Goal: Browse casually

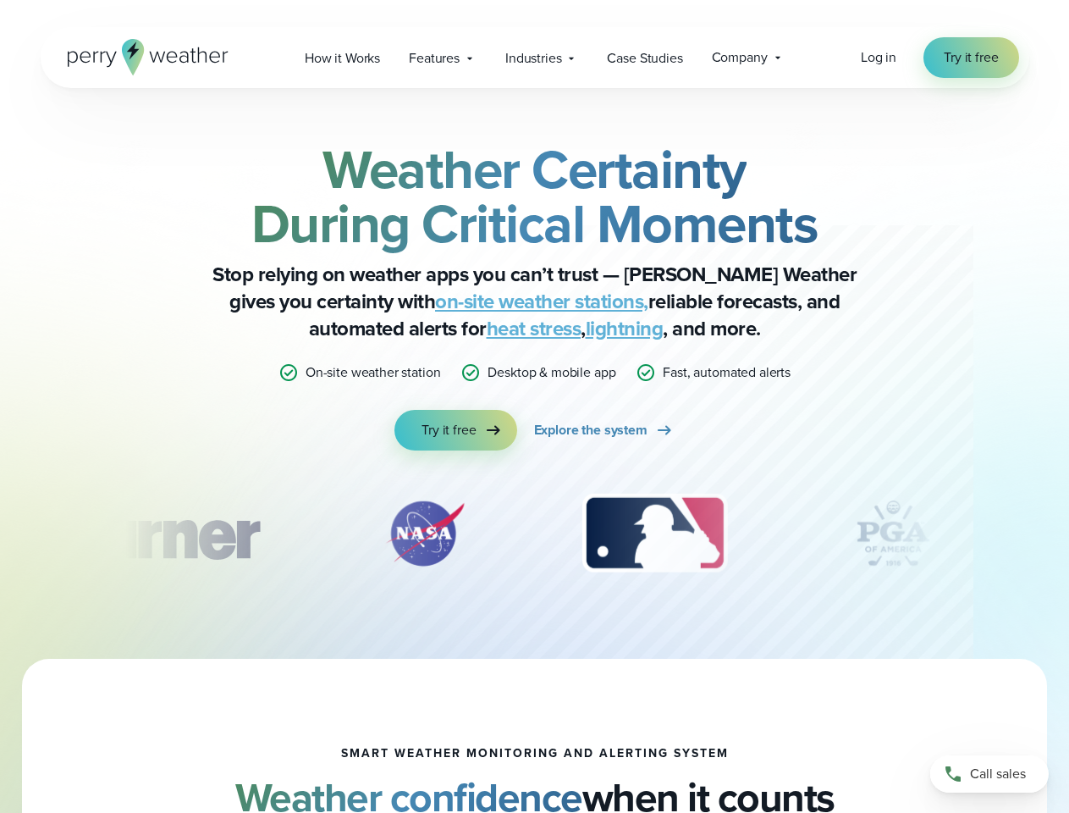
click at [534, 406] on div "Weather Certainty During Critical Moments Stop relying on weather apps you can’…" at bounding box center [535, 296] width 820 height 308
click at [534, 58] on span "Industries" at bounding box center [533, 58] width 56 height 20
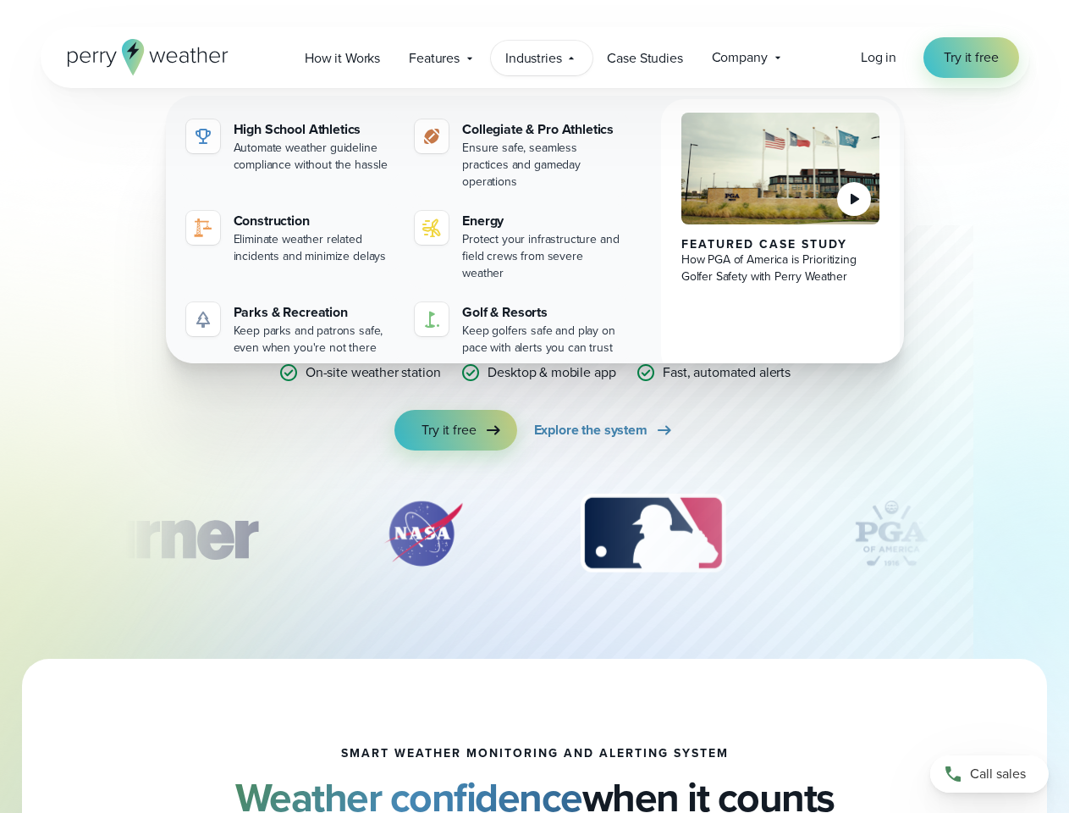
click at [535, 533] on div "slideshow" at bounding box center [535, 533] width 820 height 85
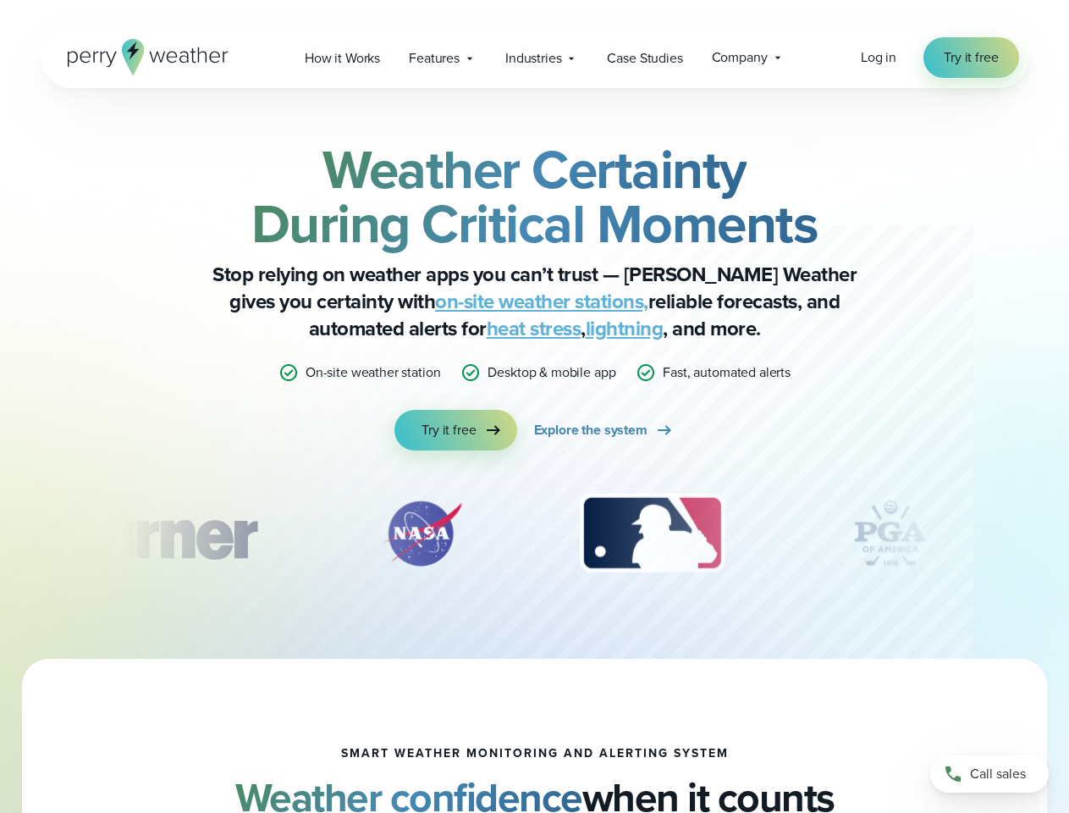
click at [0, 533] on div "Weather Certainty During Critical Moments Stop relying on weather apps you can’…" at bounding box center [534, 373] width 1069 height 571
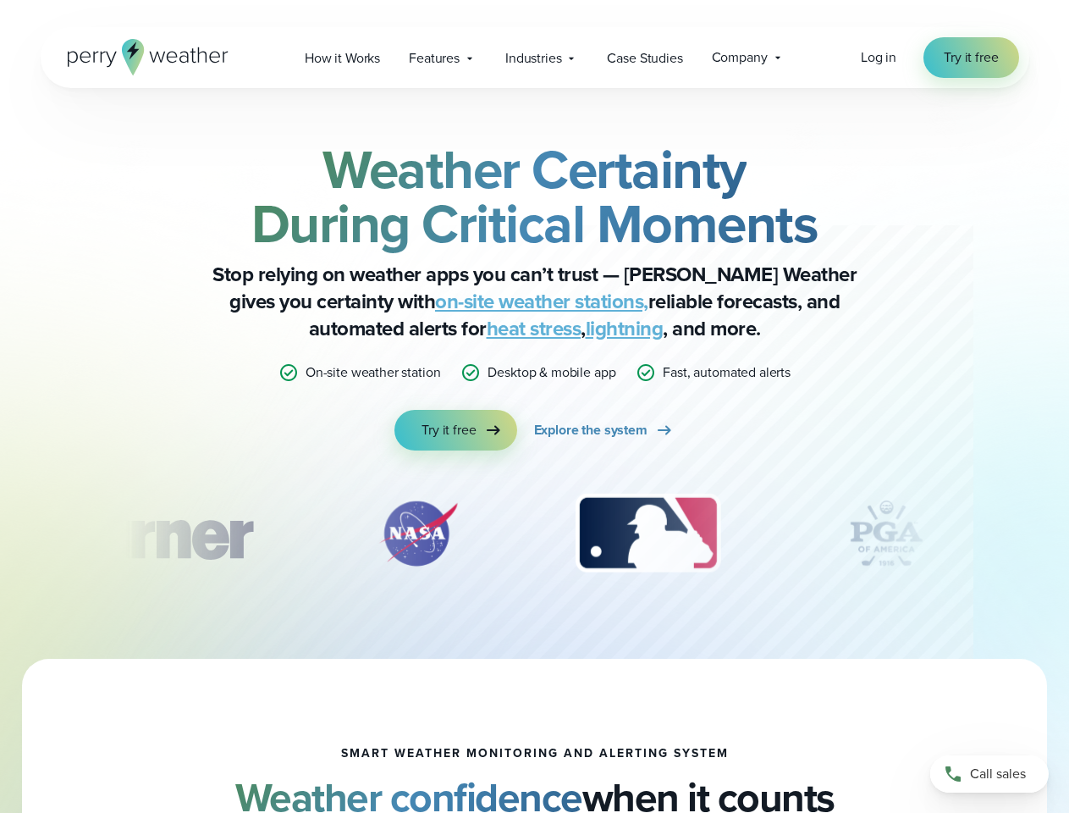
click at [0, 533] on div "Weather Certainty During Critical Moments Stop relying on weather apps you can’…" at bounding box center [534, 373] width 1069 height 571
